Goal: Information Seeking & Learning: Find specific fact

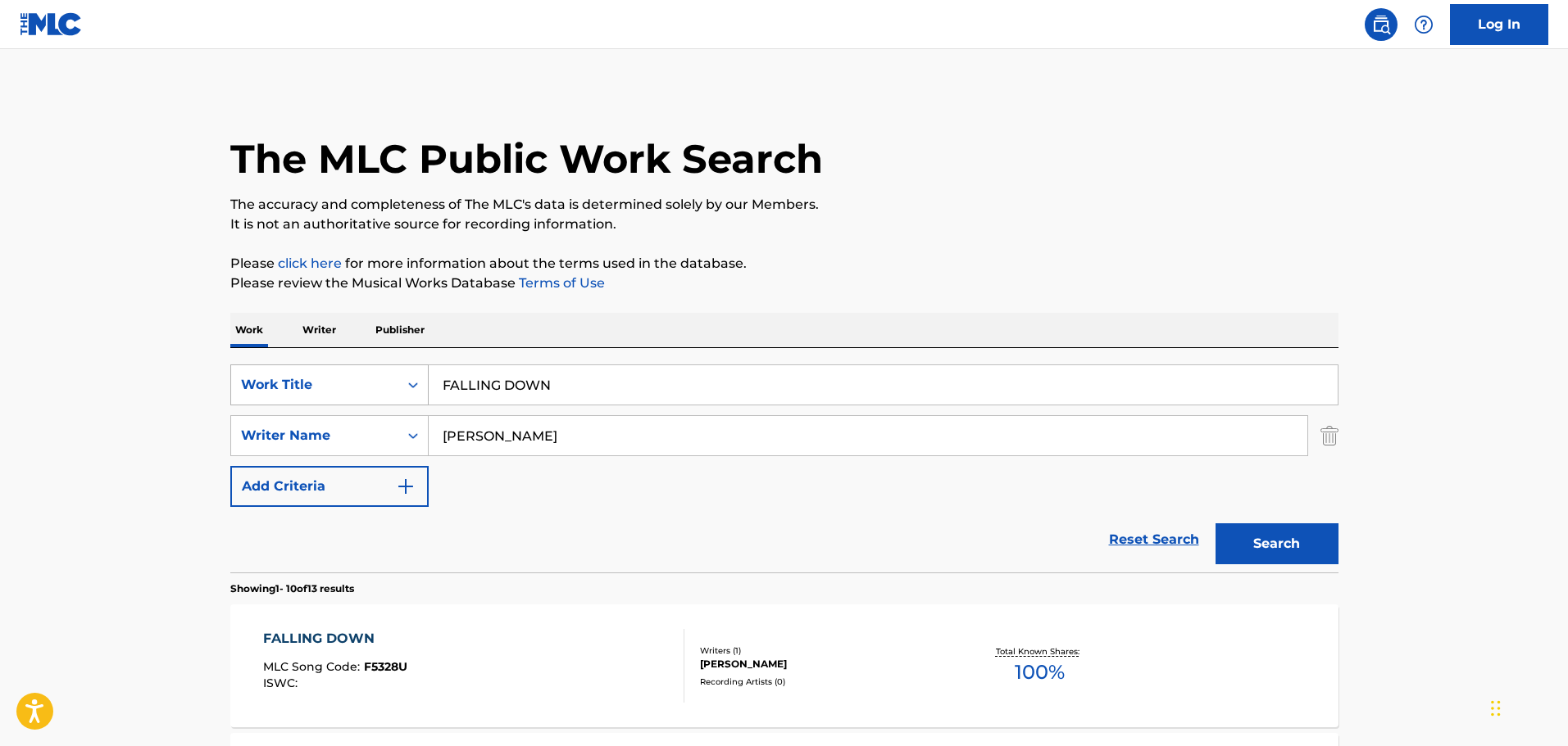
click at [374, 366] on div "Work Title" at bounding box center [329, 385] width 198 height 41
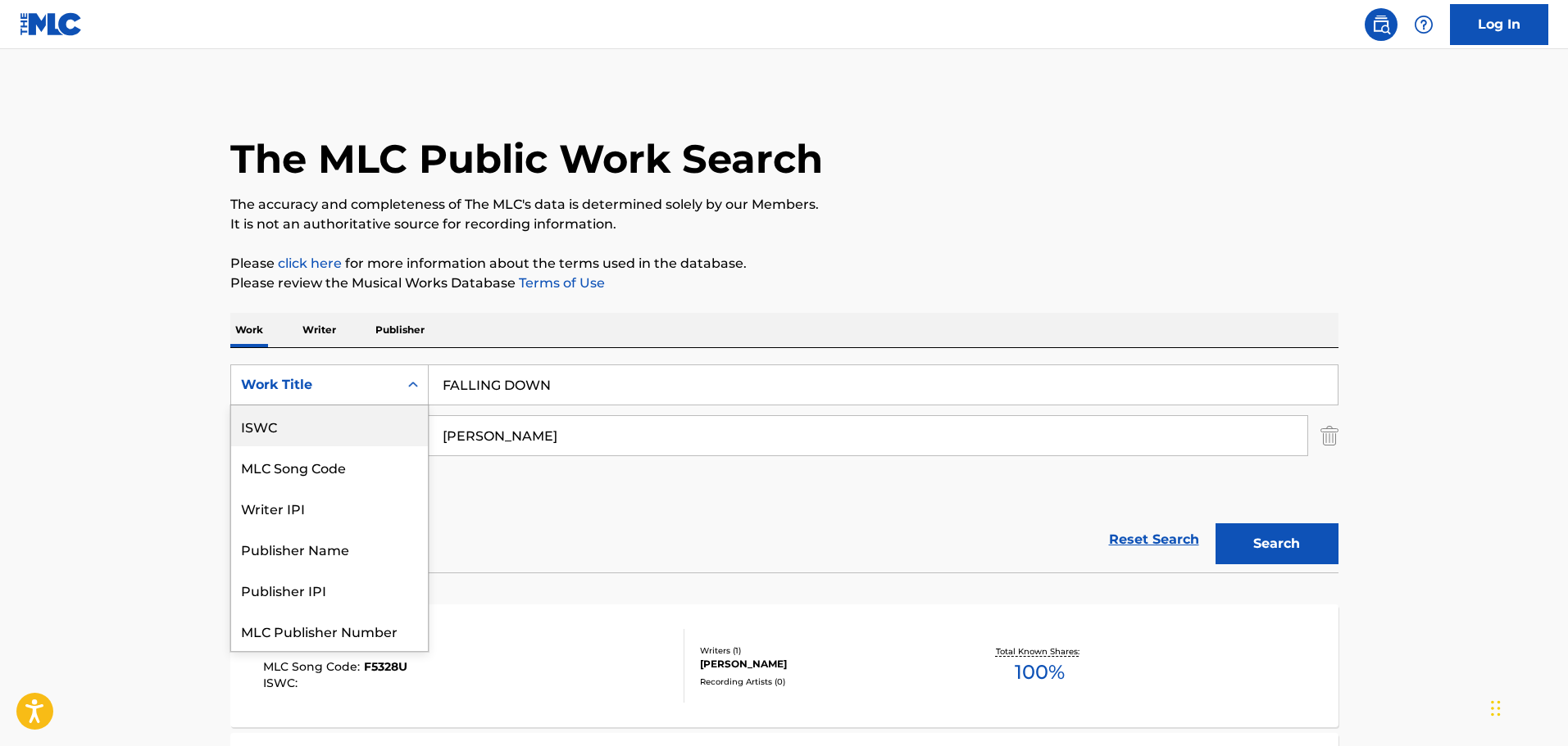
click at [301, 432] on div "ISWC" at bounding box center [329, 426] width 197 height 41
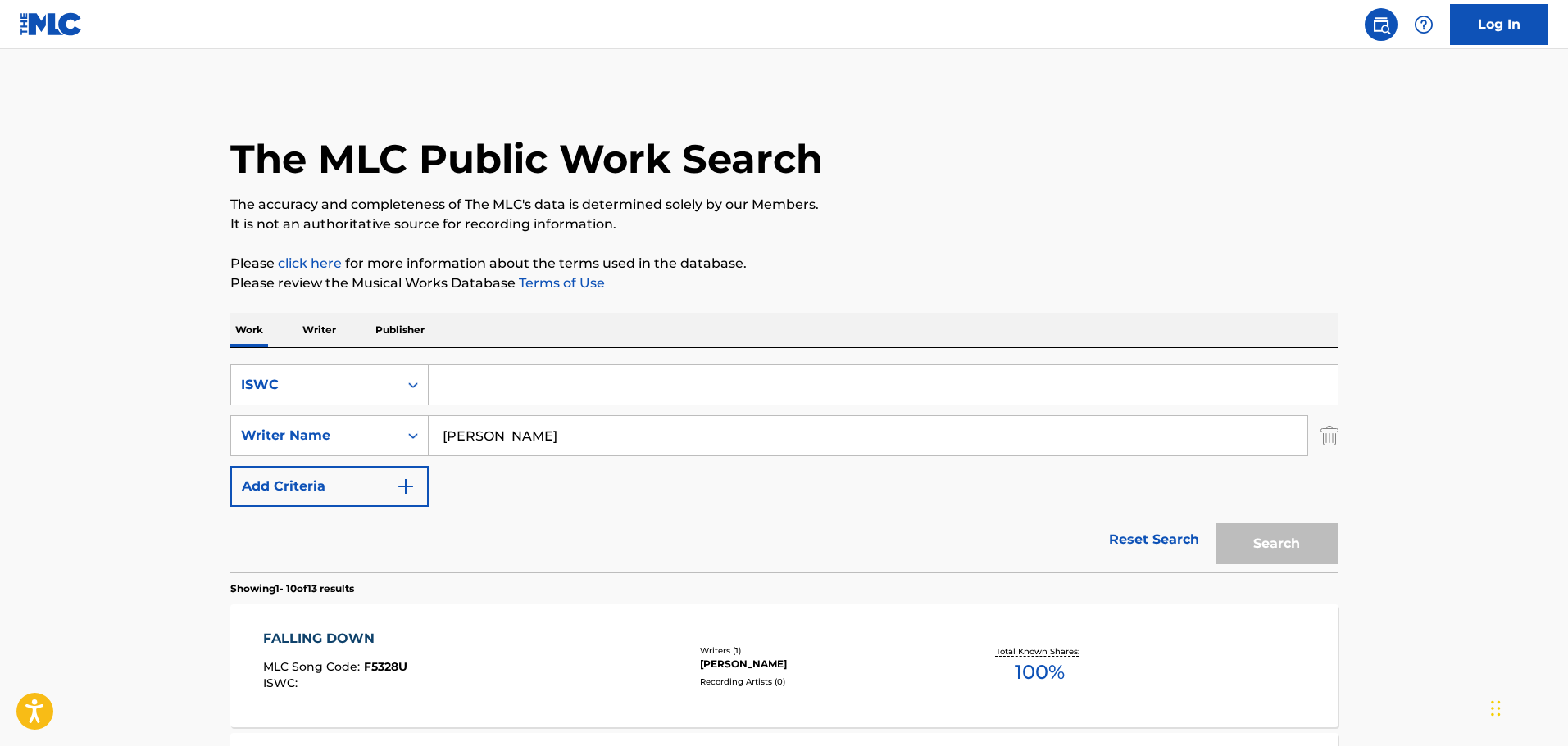
click at [1336, 441] on img "Search Form" at bounding box center [1329, 436] width 18 height 41
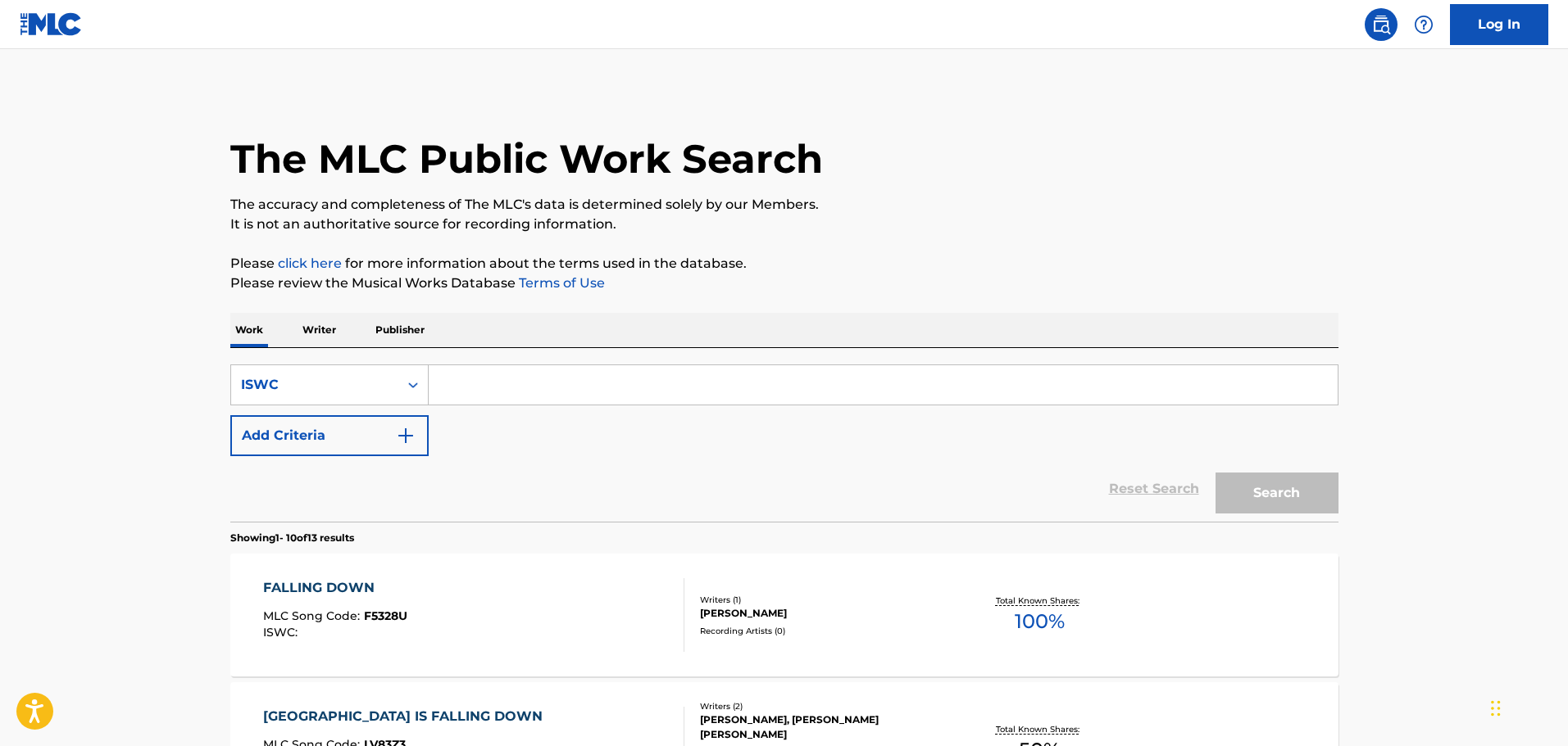
click at [742, 389] on input "Search Form" at bounding box center [883, 385] width 909 height 40
paste input "T3165944850"
type input "T3165944850"
click at [1215, 473] on button "Search" at bounding box center [1277, 493] width 123 height 41
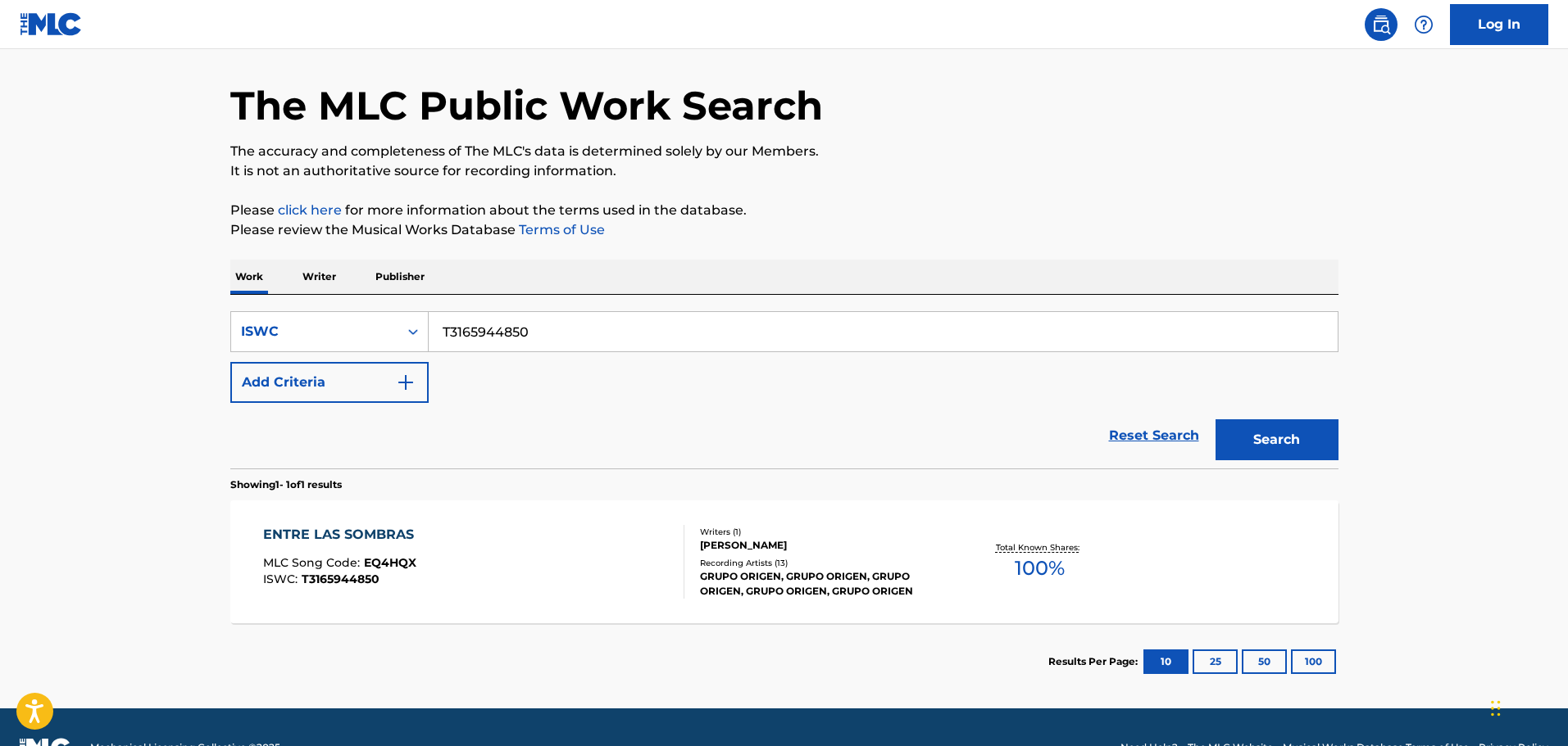
scroll to position [82, 0]
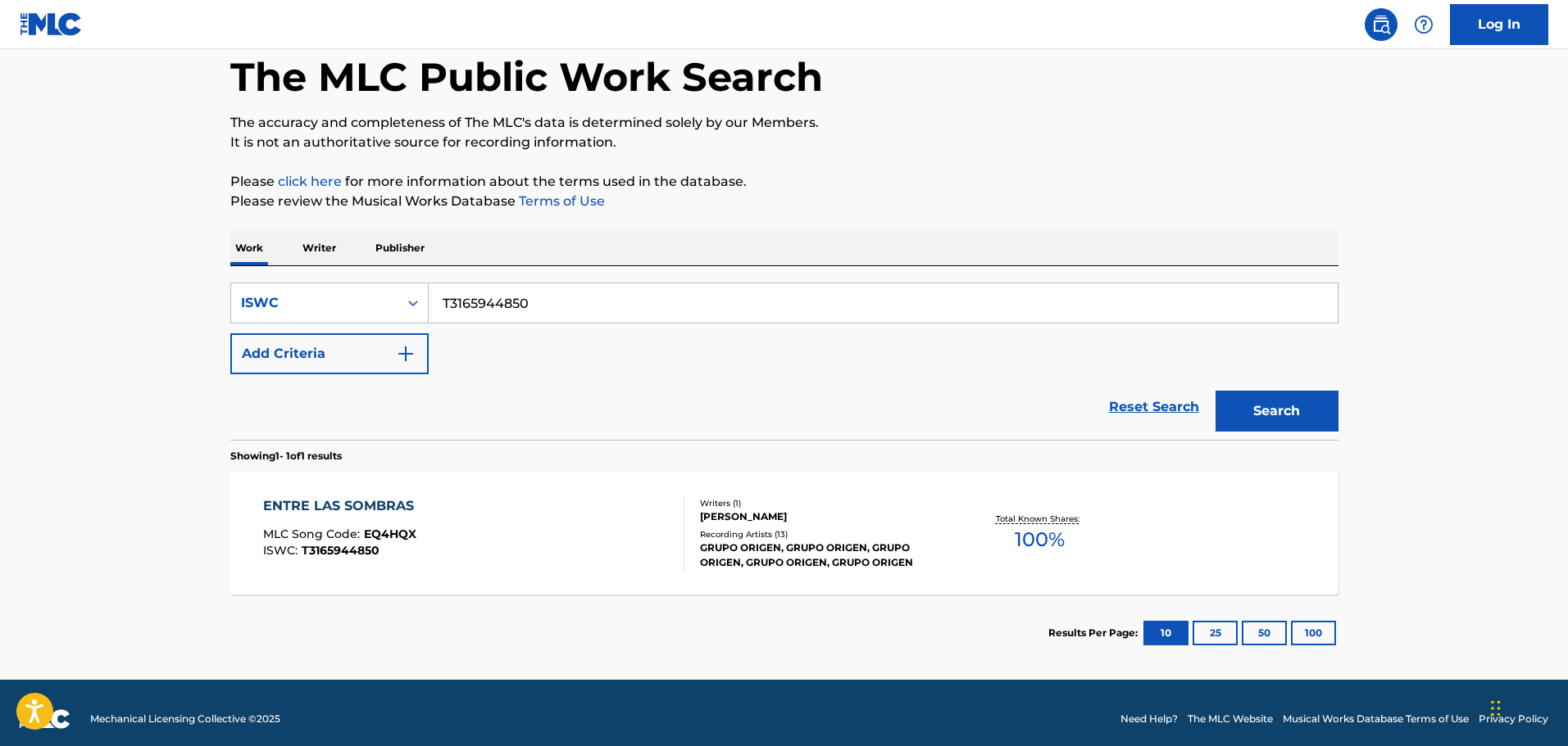
click at [560, 505] on div "ENTRE LAS SOMBRAS MLC Song Code : EQ4HQX ISWC : T3165944850" at bounding box center [474, 533] width 422 height 73
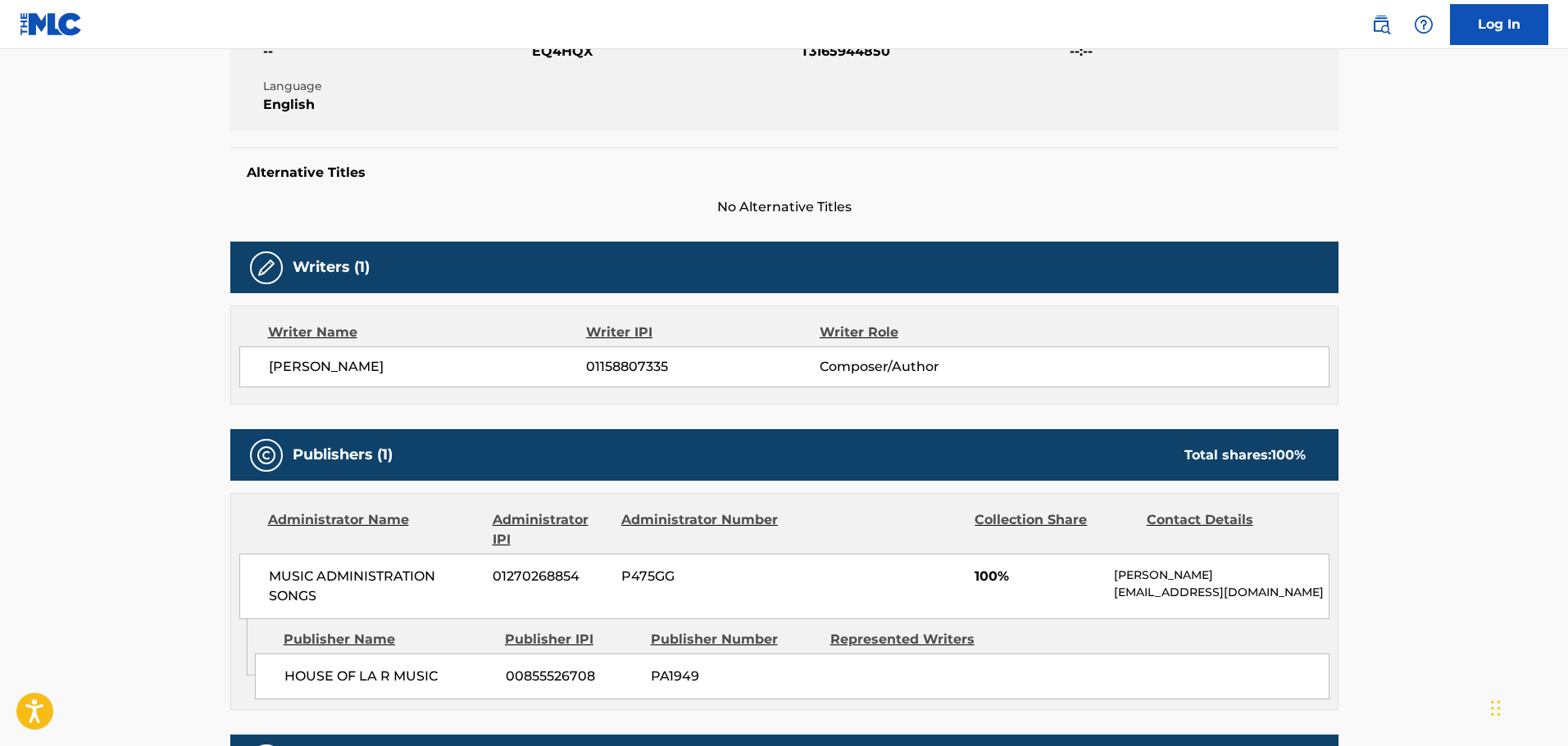
scroll to position [328, 0]
